Goal: Book appointment/travel/reservation

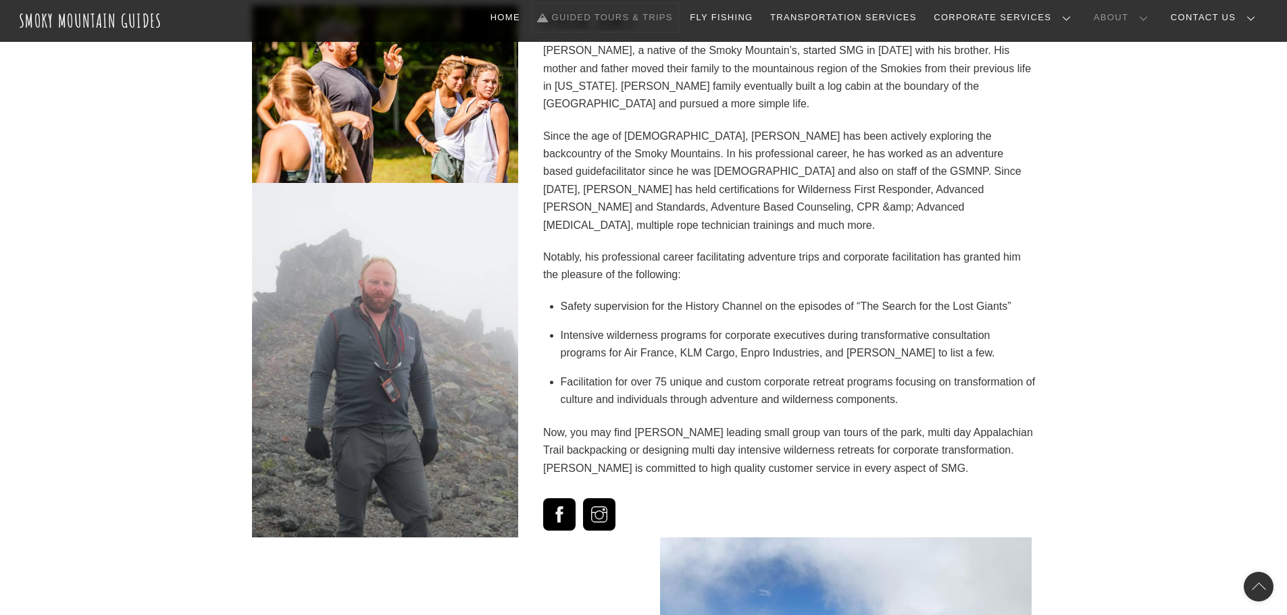
click at [678, 16] on link "Guided Tours & Trips" at bounding box center [605, 17] width 146 height 28
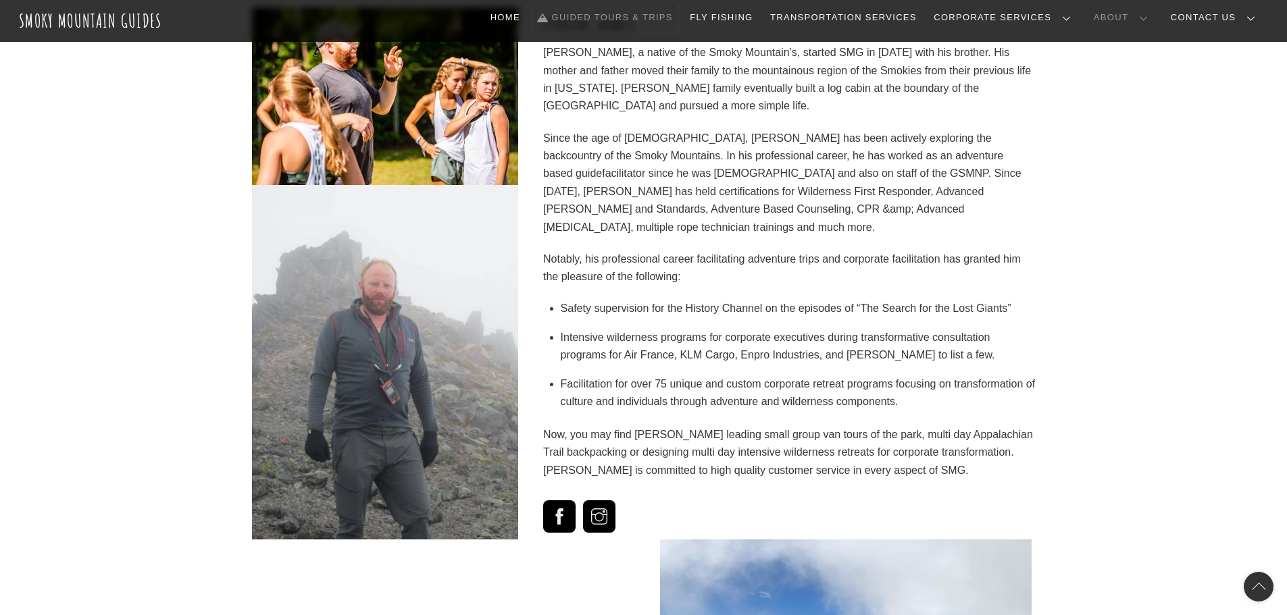
scroll to position [2230, 0]
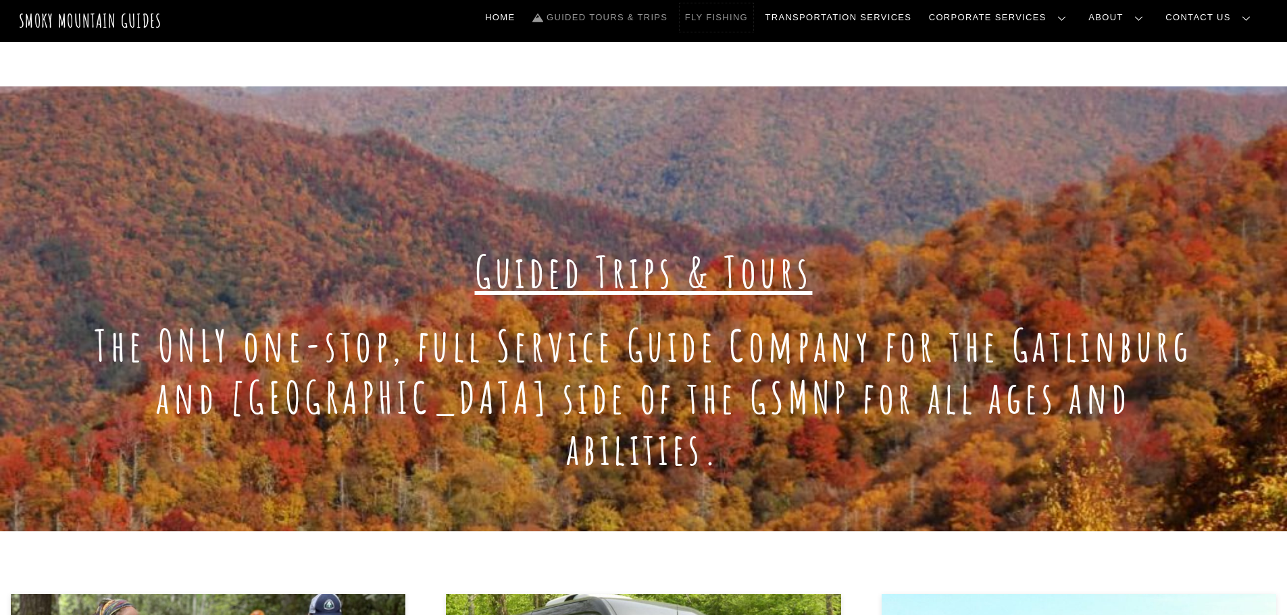
click at [753, 7] on link "Fly Fishing" at bounding box center [717, 17] width 74 height 28
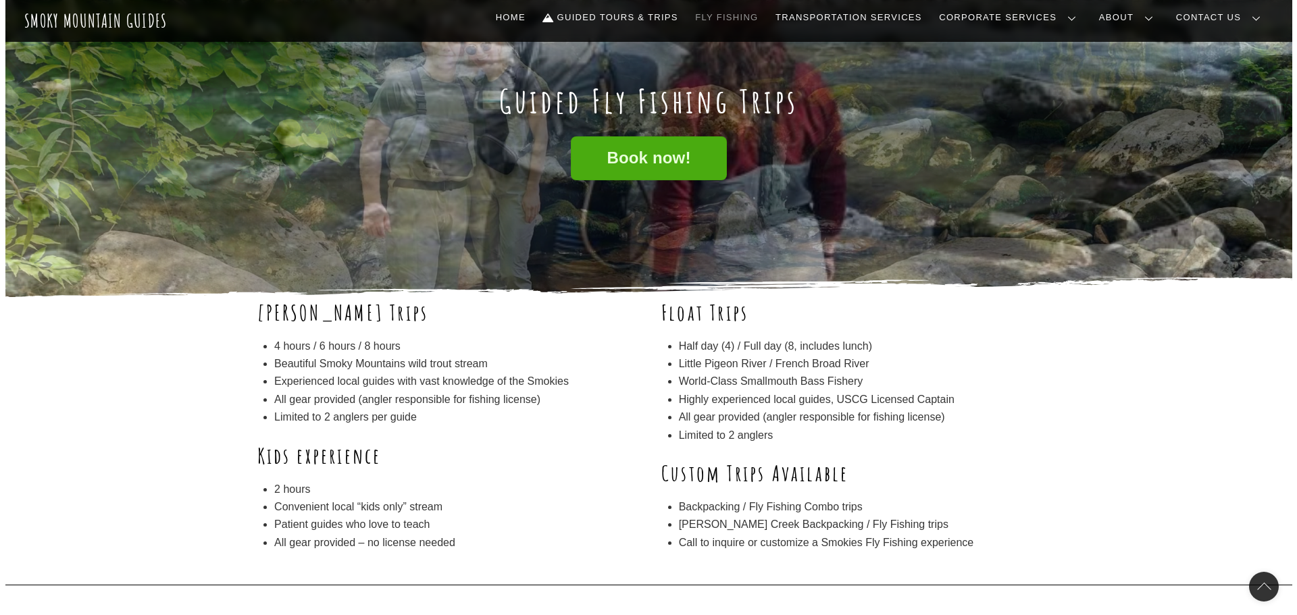
scroll to position [68, 0]
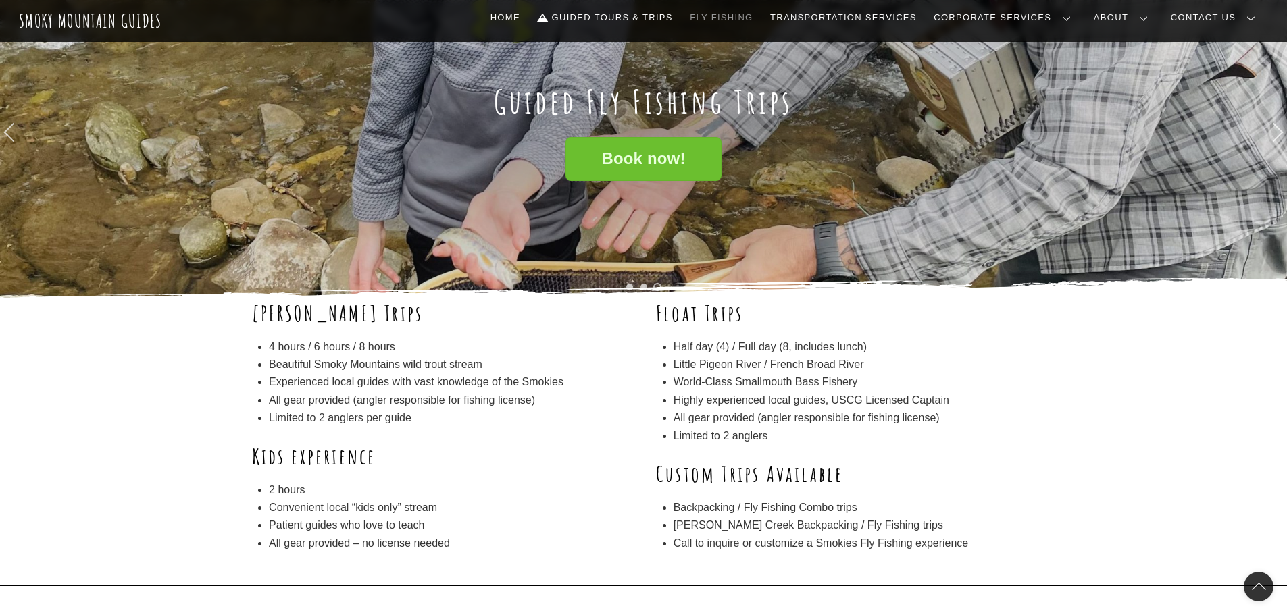
click at [653, 155] on span "Book now!" at bounding box center [643, 159] width 84 height 14
